Goal: Find contact information: Find contact information

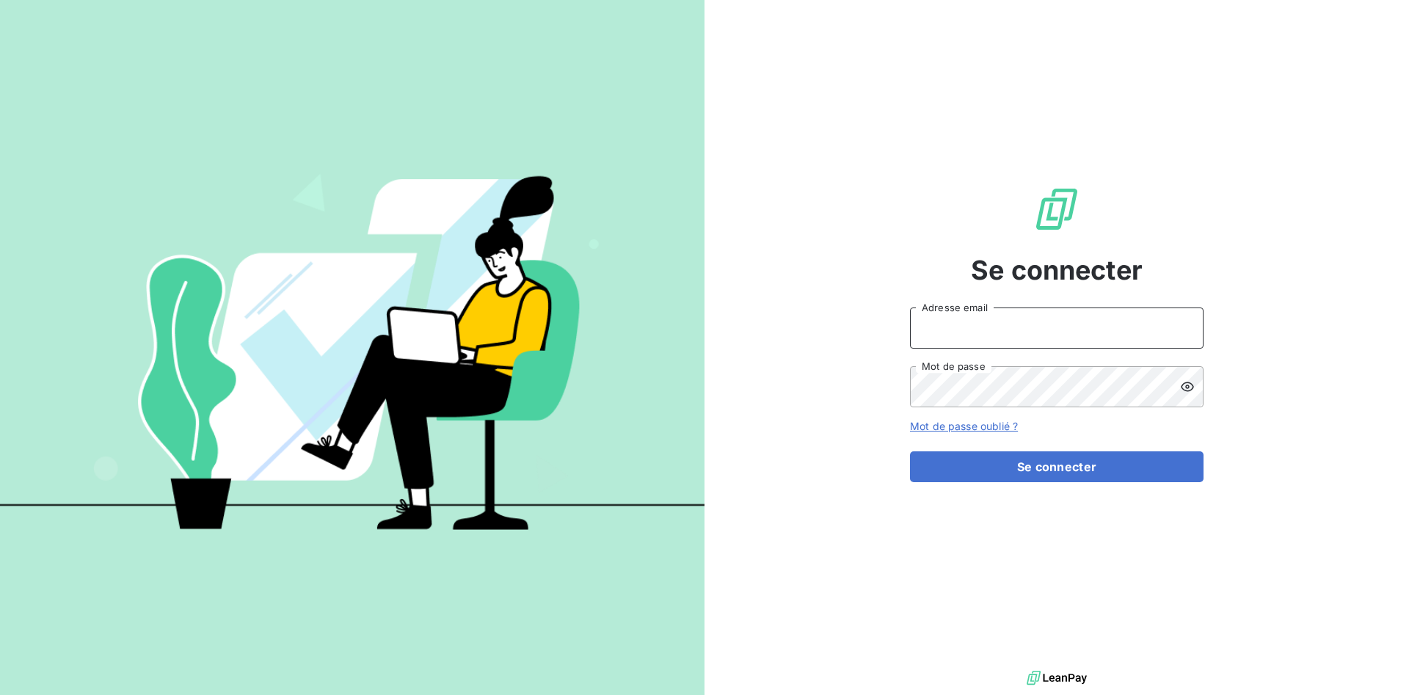
click at [946, 340] on input "Adresse email" at bounding box center [1057, 328] width 294 height 41
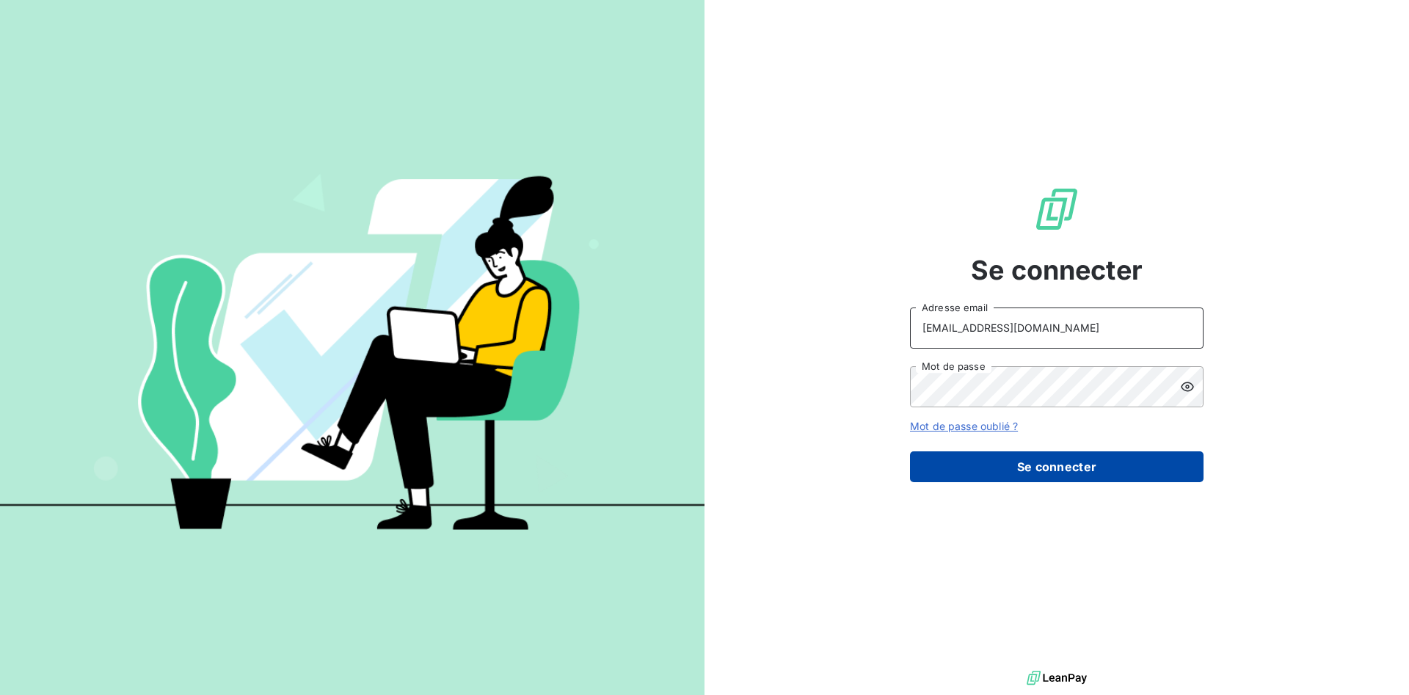
type input "[EMAIL_ADDRESS][DOMAIN_NAME]"
click at [1028, 464] on button "Se connecter" at bounding box center [1057, 466] width 294 height 31
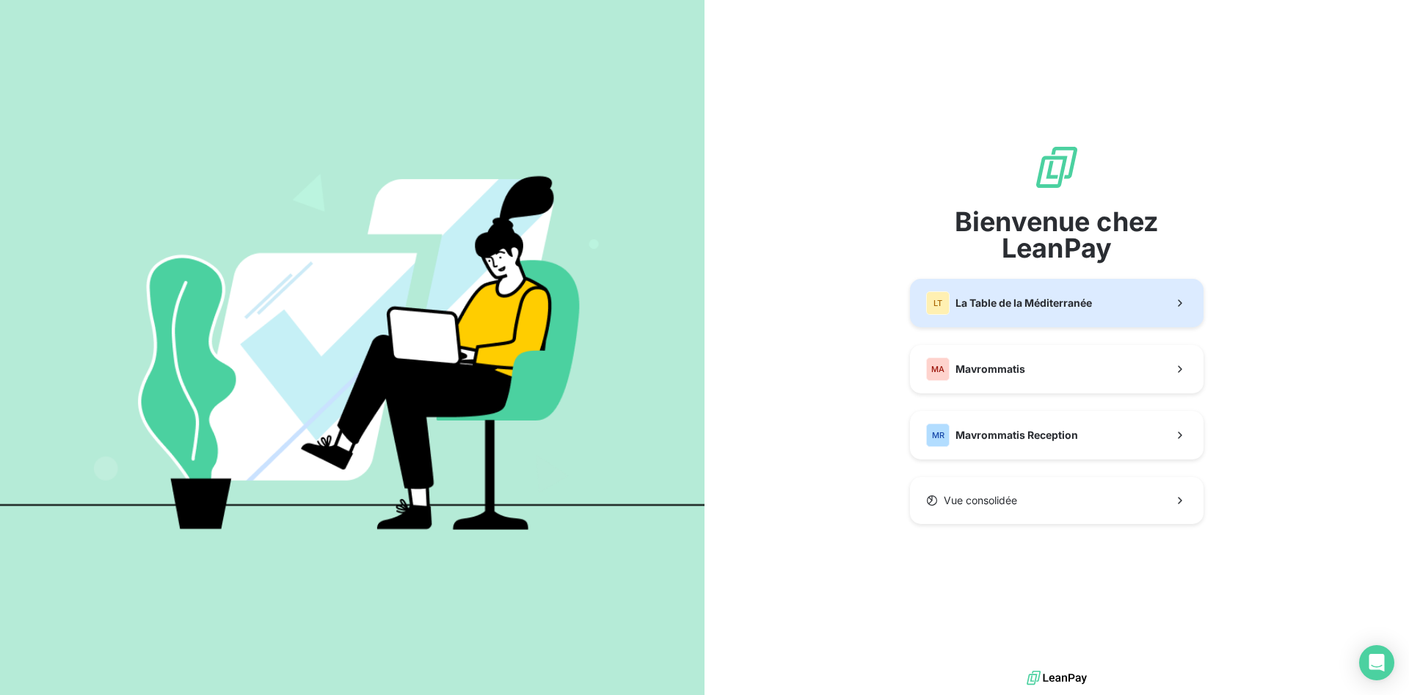
click at [1014, 299] on span "La Table de la Méditerranée" at bounding box center [1024, 303] width 137 height 15
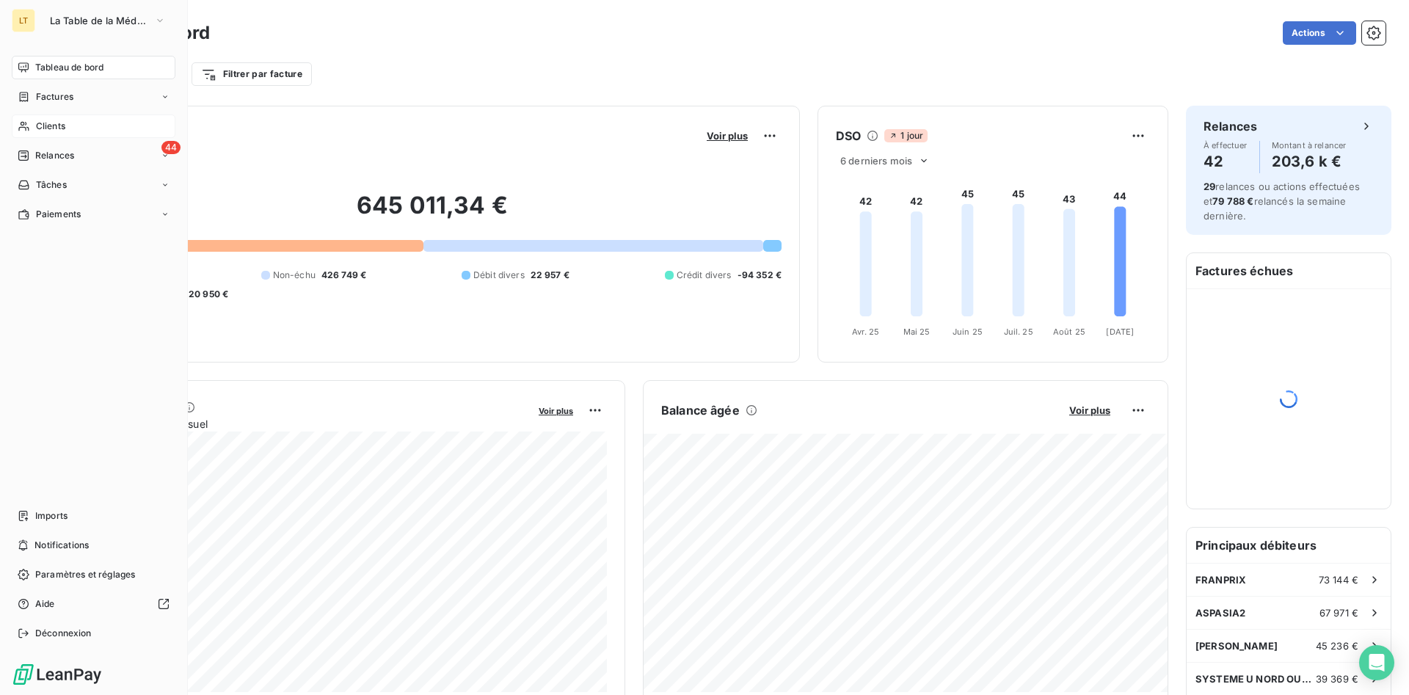
click at [34, 131] on div "Clients" at bounding box center [94, 125] width 164 height 23
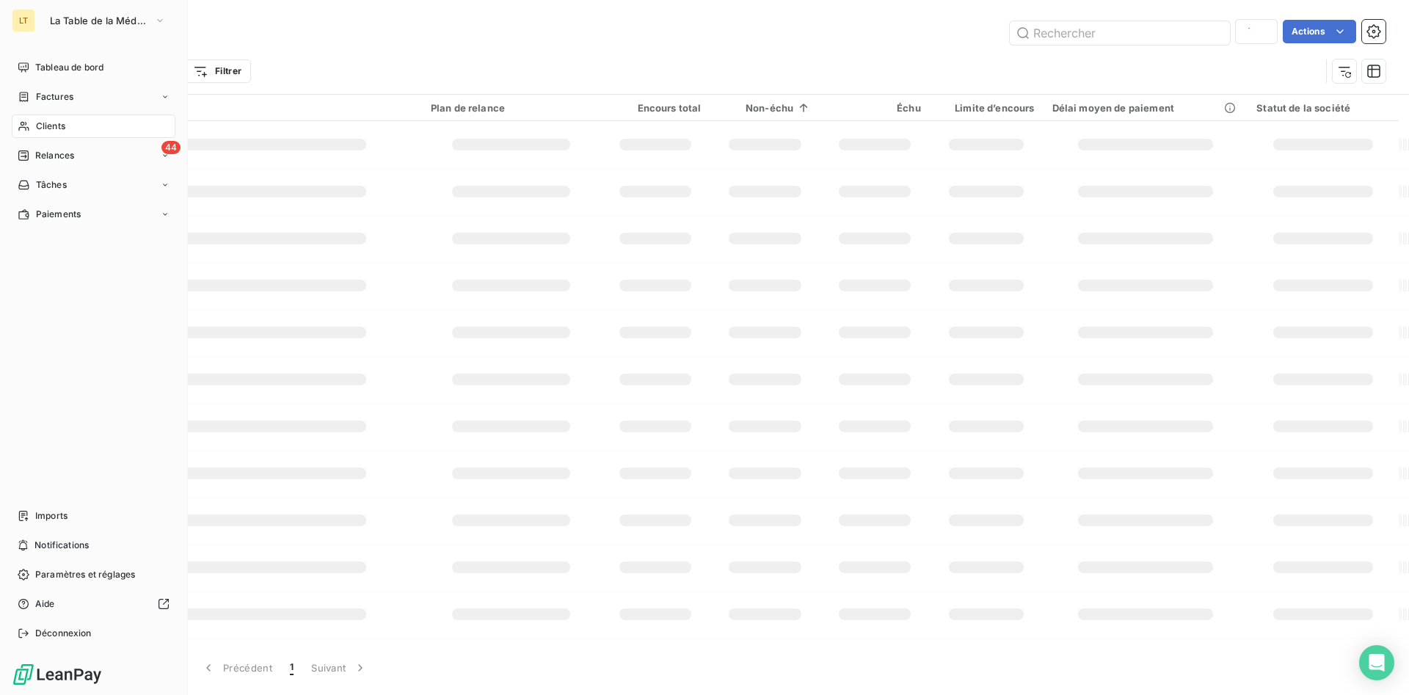
type input "zorb"
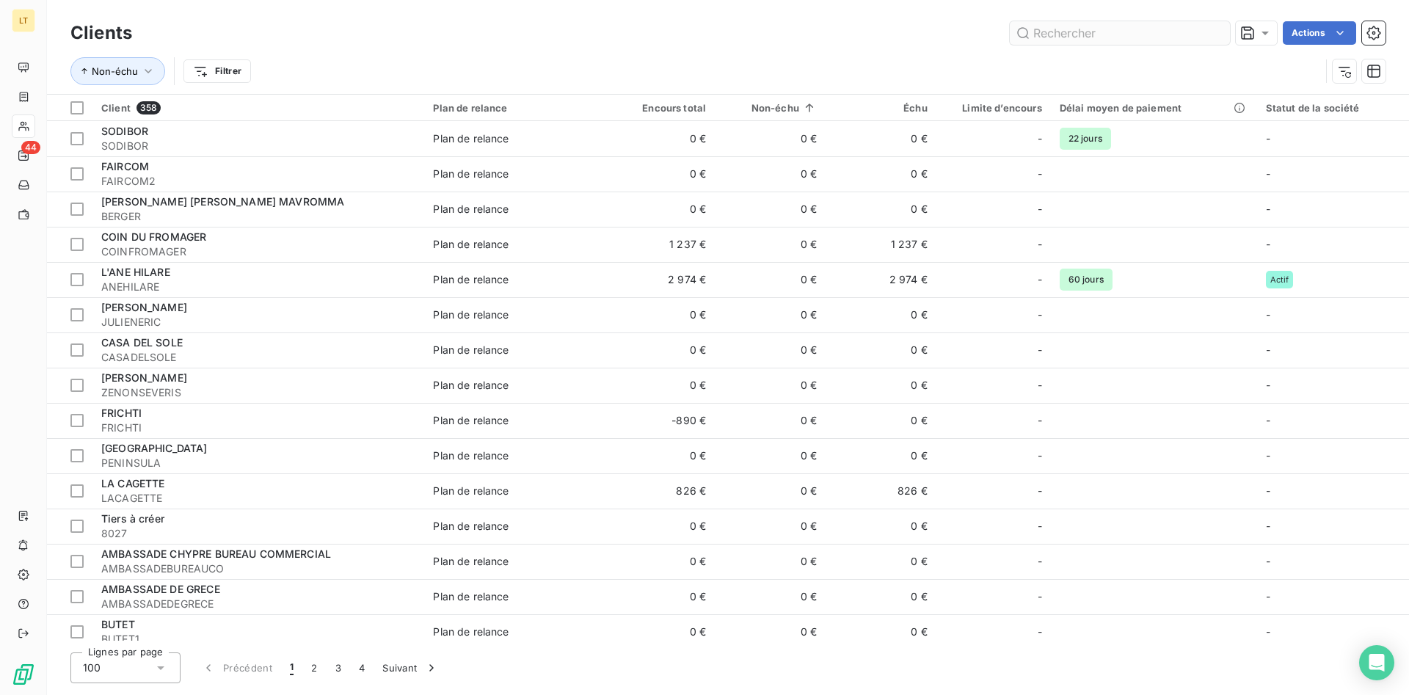
click at [1118, 42] on input "text" at bounding box center [1120, 32] width 220 height 23
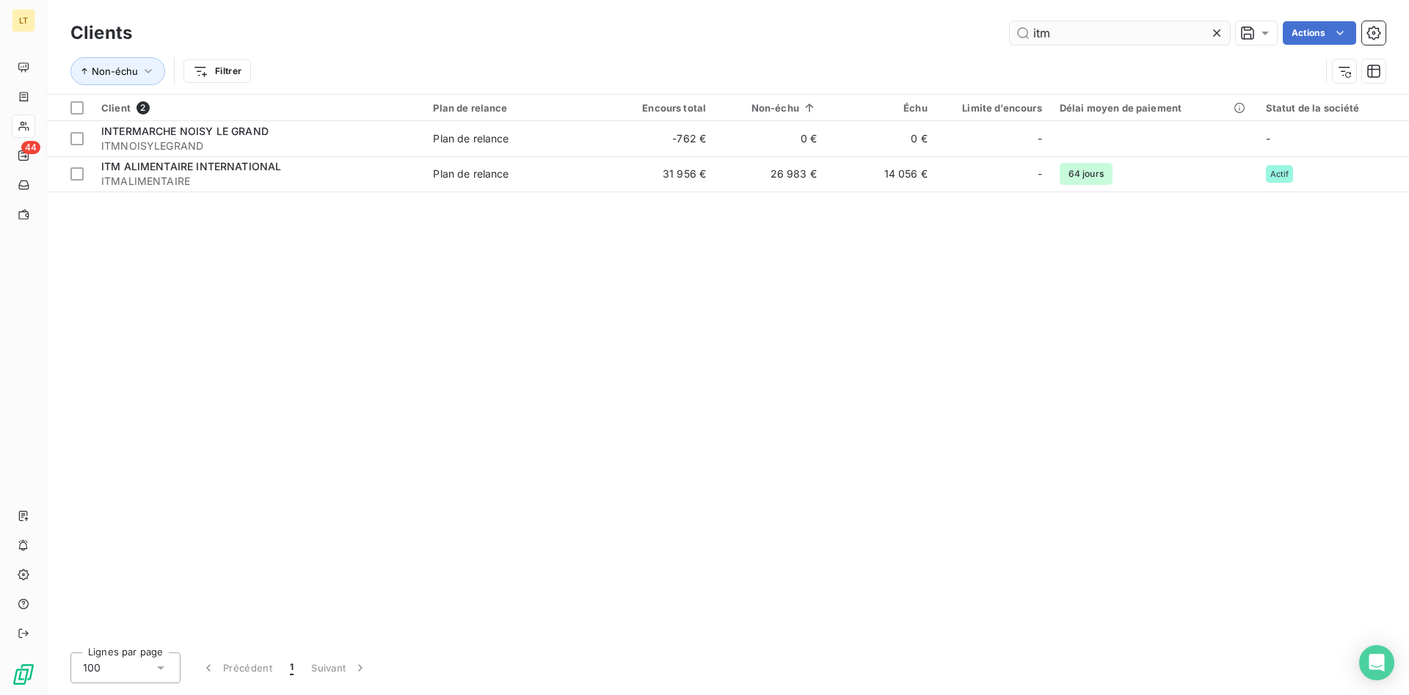
type input "itm"
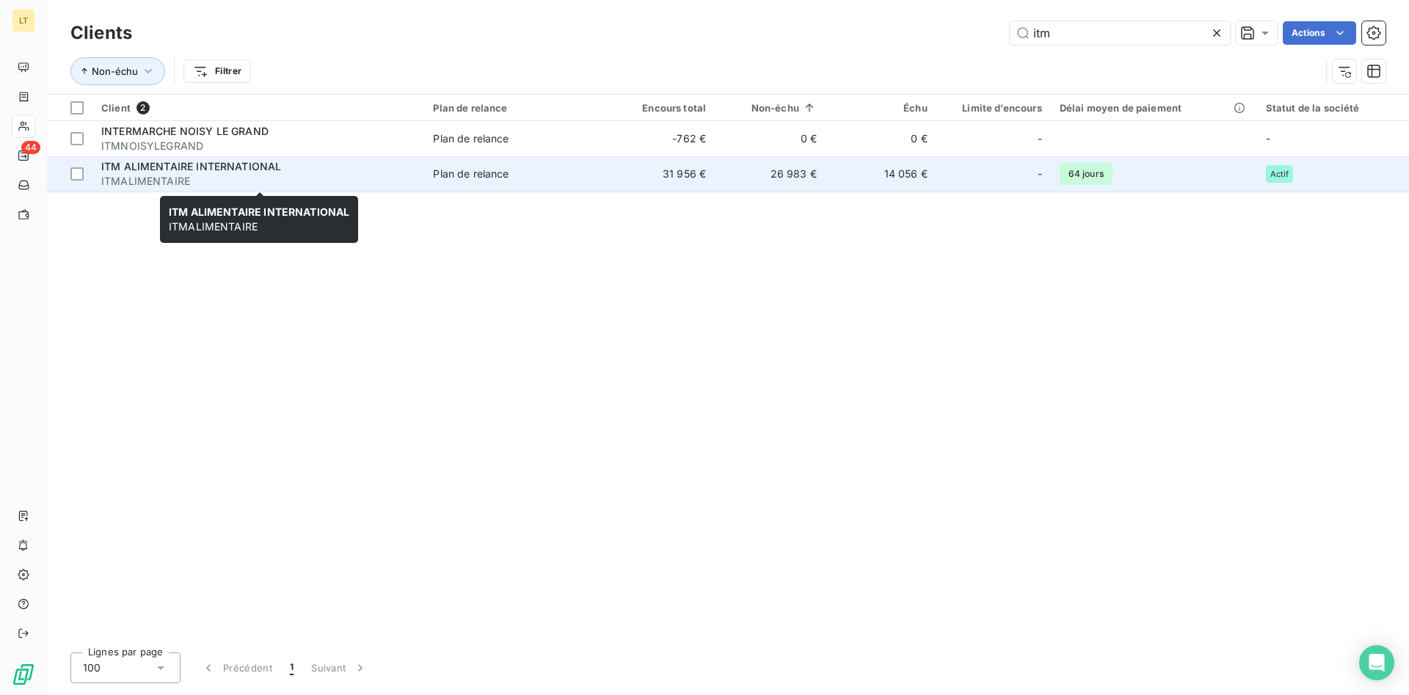
click at [287, 170] on div "ITM ALIMENTAIRE INTERNATIONAL" at bounding box center [258, 166] width 314 height 15
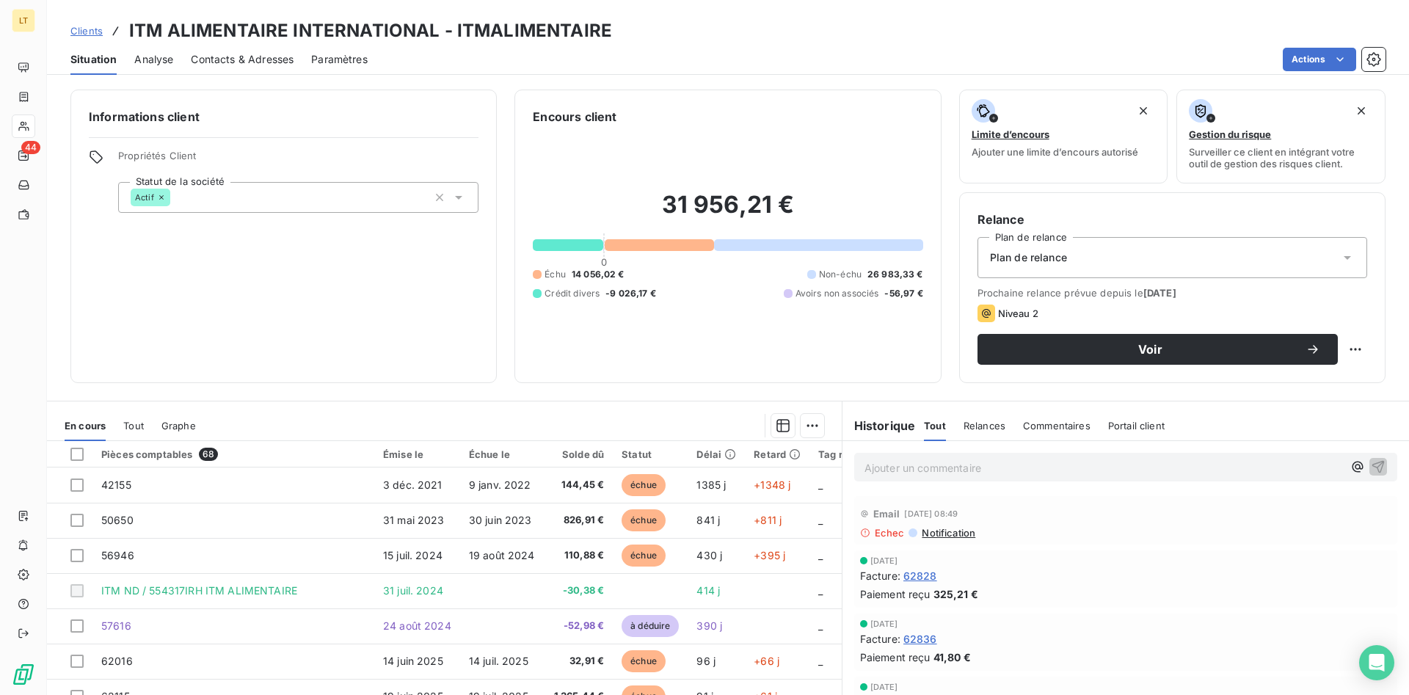
click at [249, 66] on span "Contacts & Adresses" at bounding box center [242, 59] width 103 height 15
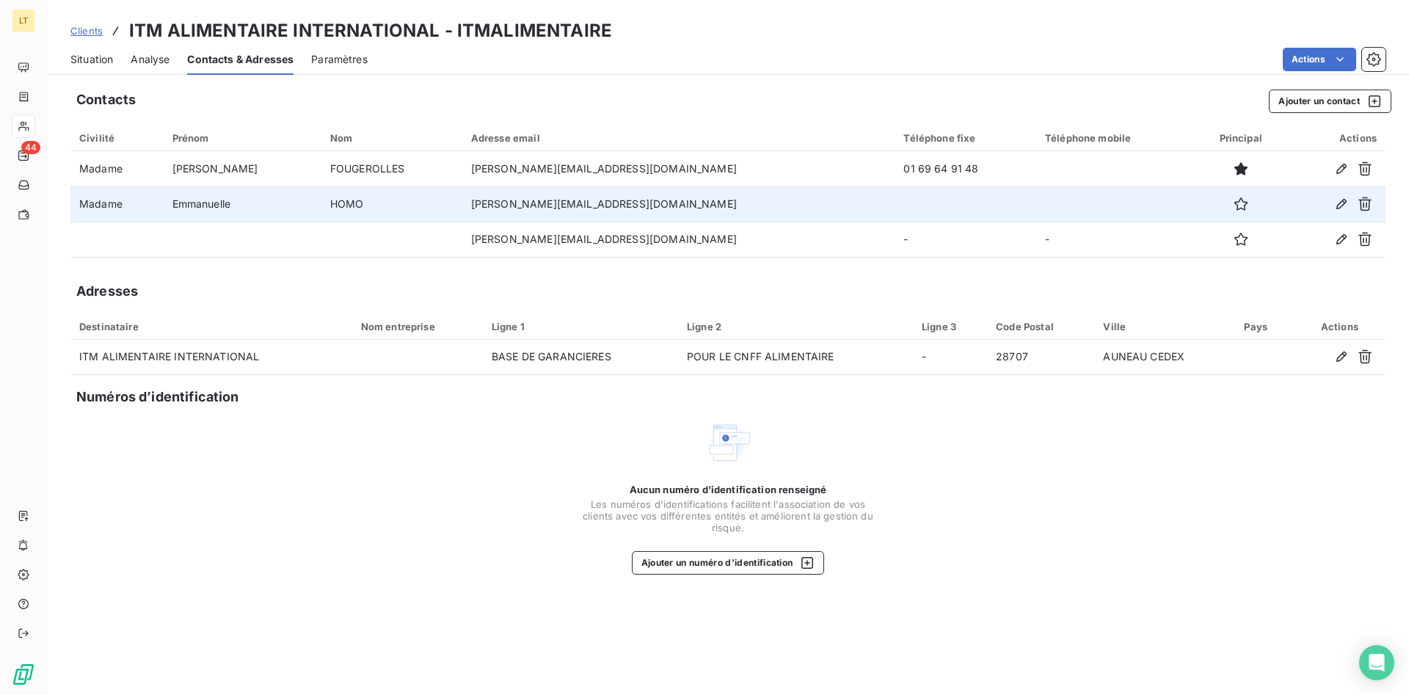
click at [674, 205] on td "[PERSON_NAME][EMAIL_ADDRESS][DOMAIN_NAME]" at bounding box center [678, 203] width 433 height 35
drag, startPoint x: 674, startPoint y: 205, endPoint x: 457, endPoint y: 207, distance: 216.5
click at [457, 207] on tr "Madame [PERSON_NAME] HOMO [EMAIL_ADDRESS][DOMAIN_NAME]" at bounding box center [727, 203] width 1315 height 35
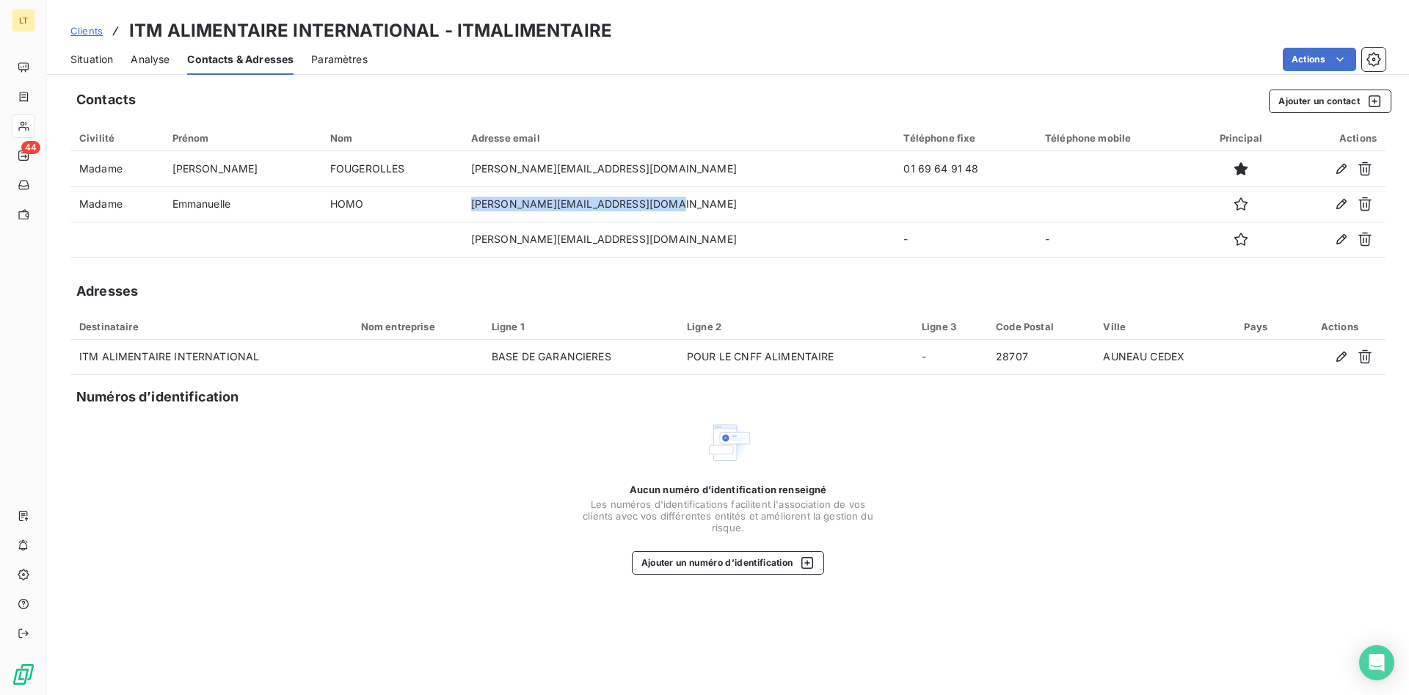
copy tr "[PERSON_NAME][EMAIL_ADDRESS][DOMAIN_NAME]"
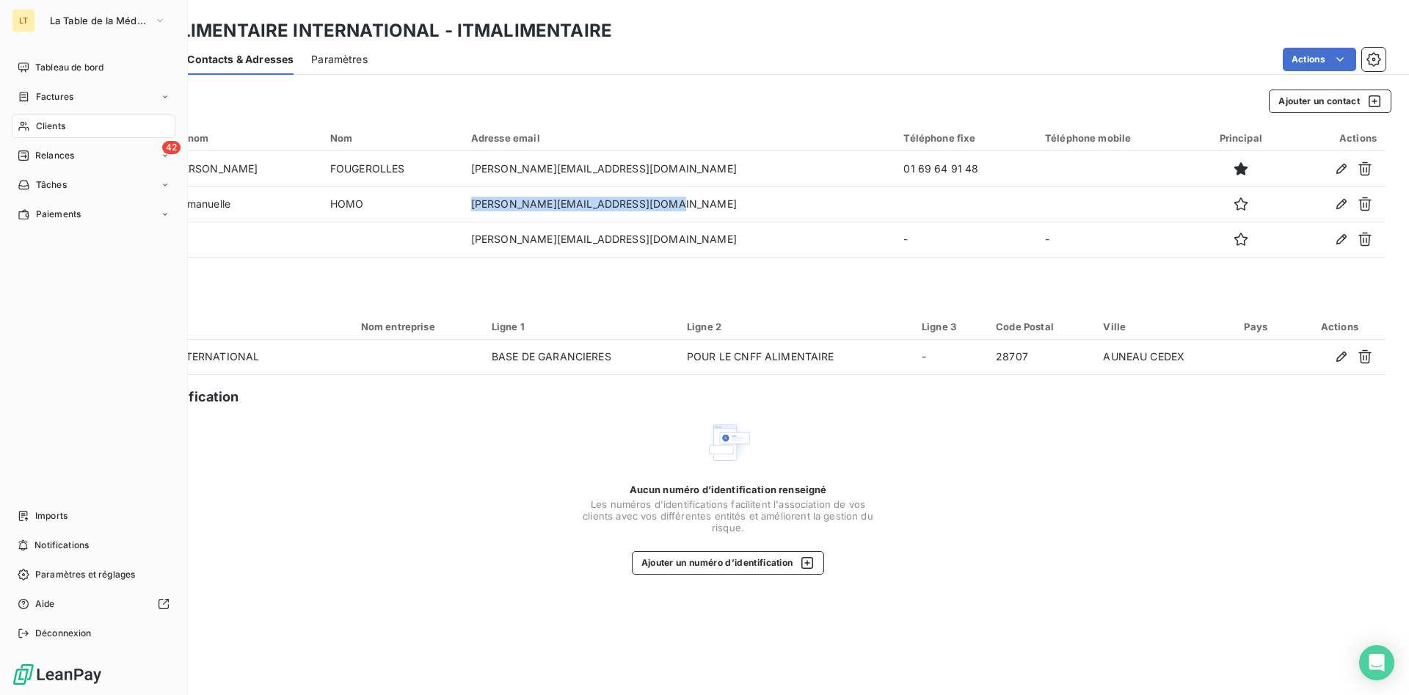
click at [72, 126] on div "Clients" at bounding box center [94, 125] width 164 height 23
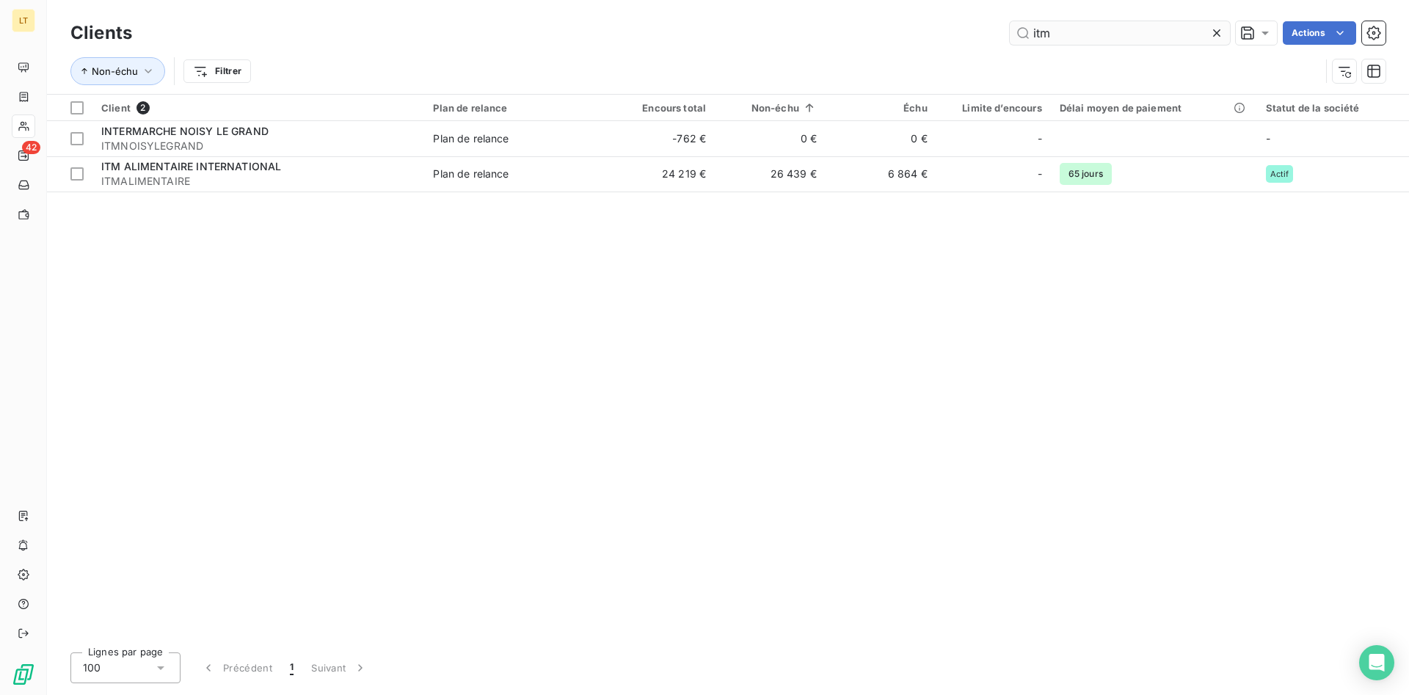
click at [1038, 32] on input "itm" at bounding box center [1120, 32] width 220 height 23
drag, startPoint x: 1060, startPoint y: 34, endPoint x: 961, endPoint y: 41, distance: 98.6
click at [1010, 39] on input "itm" at bounding box center [1120, 32] width 220 height 23
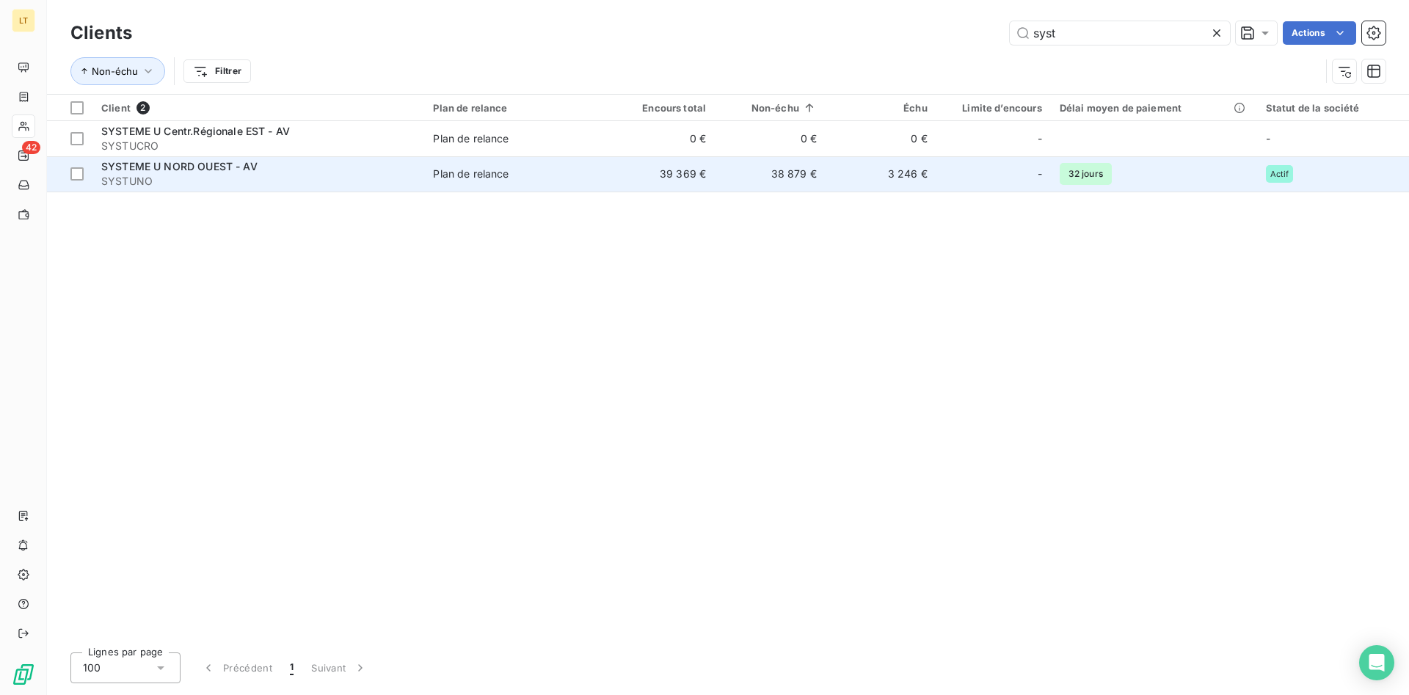
type input "syst"
click at [925, 186] on td "3 246 €" at bounding box center [881, 173] width 111 height 35
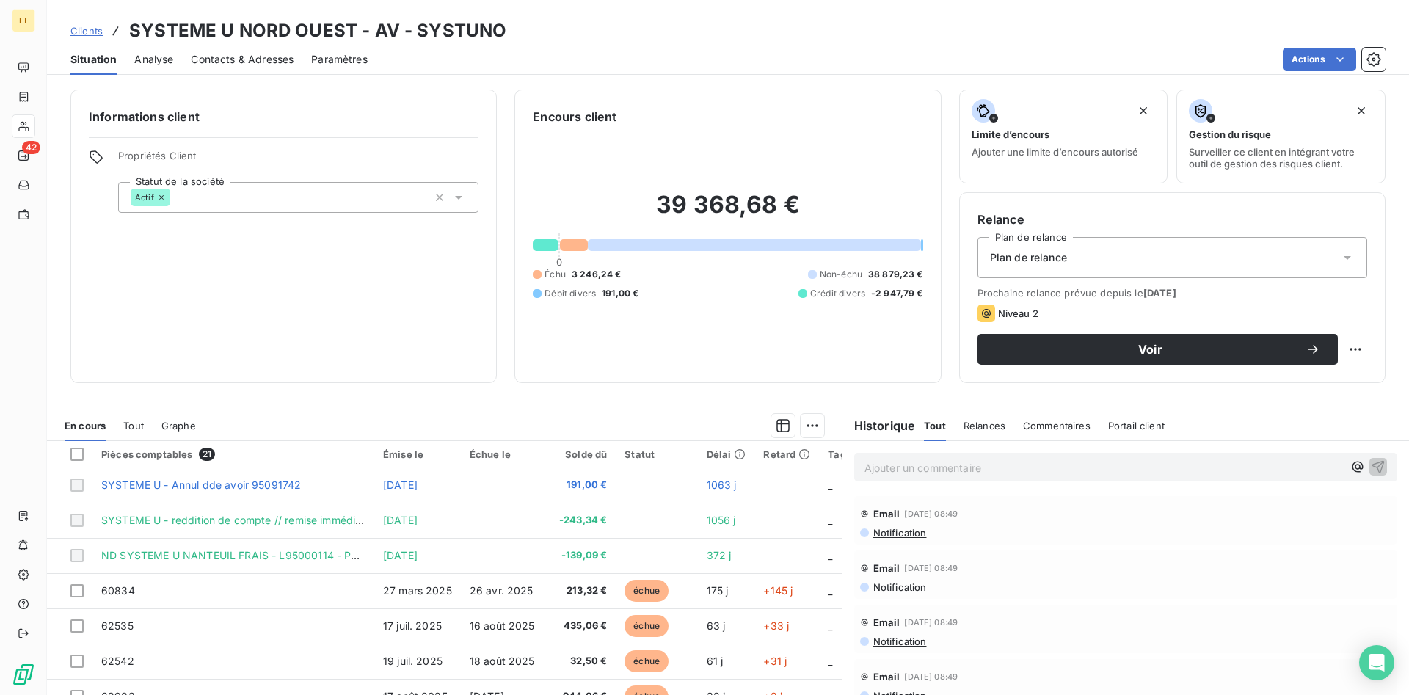
click at [280, 68] on div "Contacts & Adresses" at bounding box center [242, 59] width 103 height 31
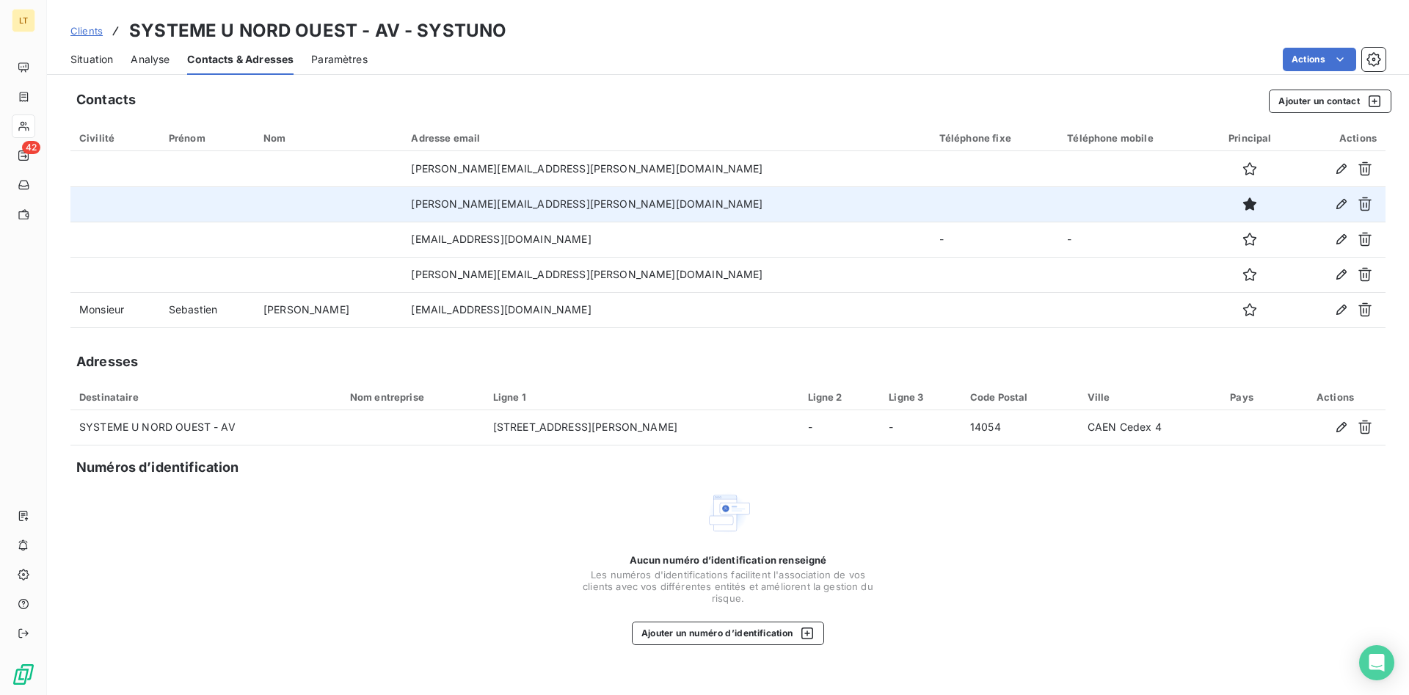
click at [561, 205] on td "[PERSON_NAME][EMAIL_ADDRESS][PERSON_NAME][DOMAIN_NAME]" at bounding box center [666, 203] width 528 height 35
drag, startPoint x: 559, startPoint y: 205, endPoint x: 395, endPoint y: 205, distance: 164.4
click at [395, 205] on tr "[PERSON_NAME][EMAIL_ADDRESS][PERSON_NAME][DOMAIN_NAME]" at bounding box center [727, 203] width 1315 height 35
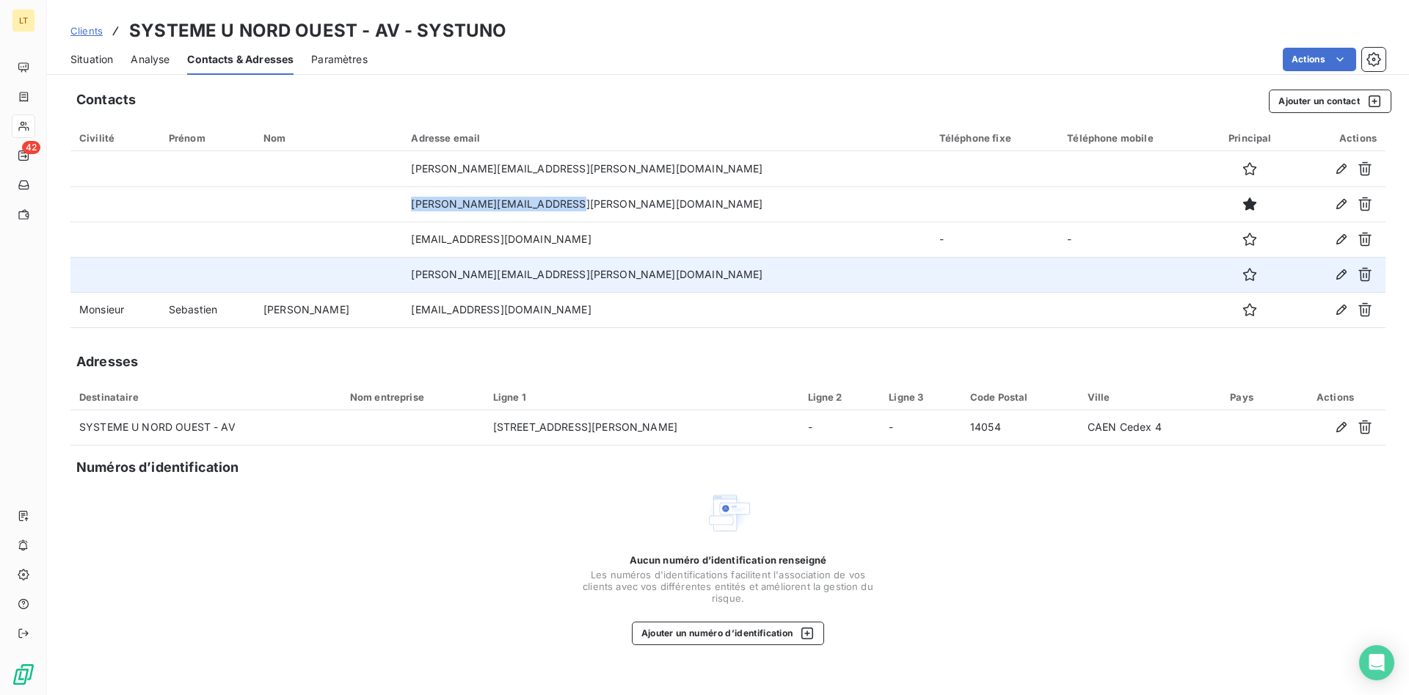
copy tr "[PERSON_NAME][EMAIL_ADDRESS][PERSON_NAME][DOMAIN_NAME]"
